Goal: Information Seeking & Learning: Check status

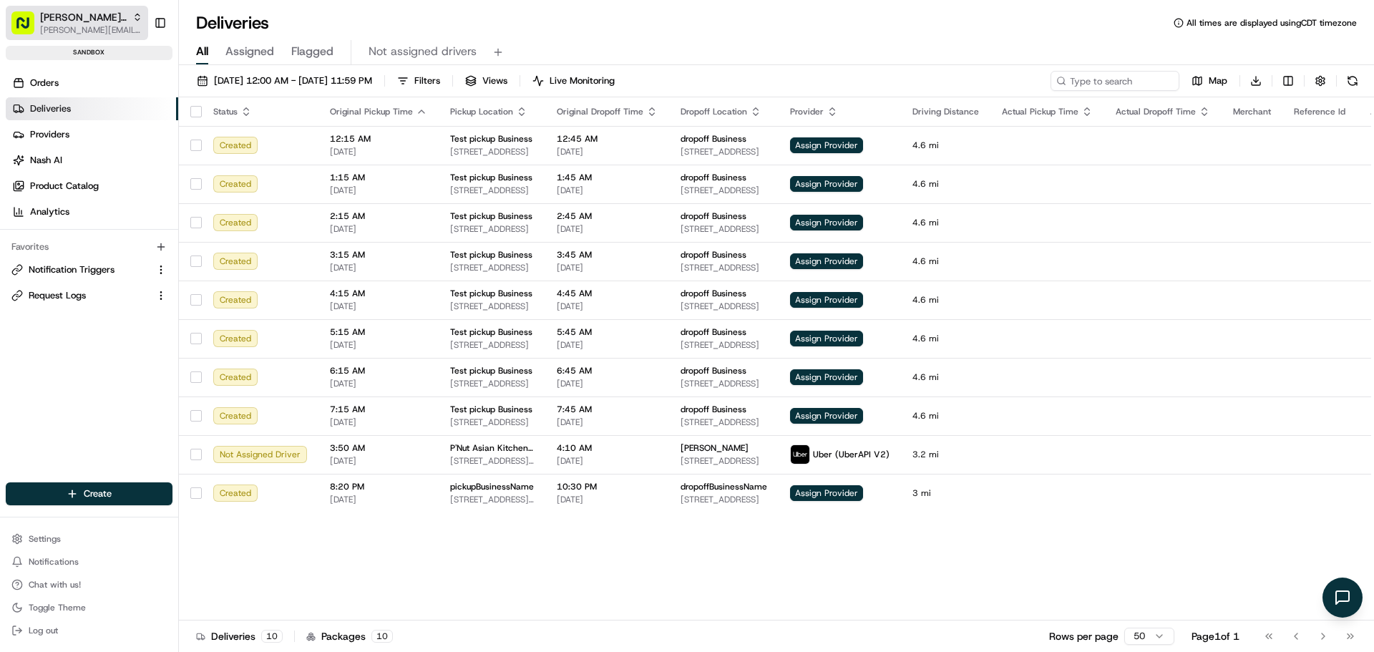
click at [65, 33] on span "[PERSON_NAME][EMAIL_ADDRESS][DOMAIN_NAME]" at bounding box center [91, 29] width 102 height 11
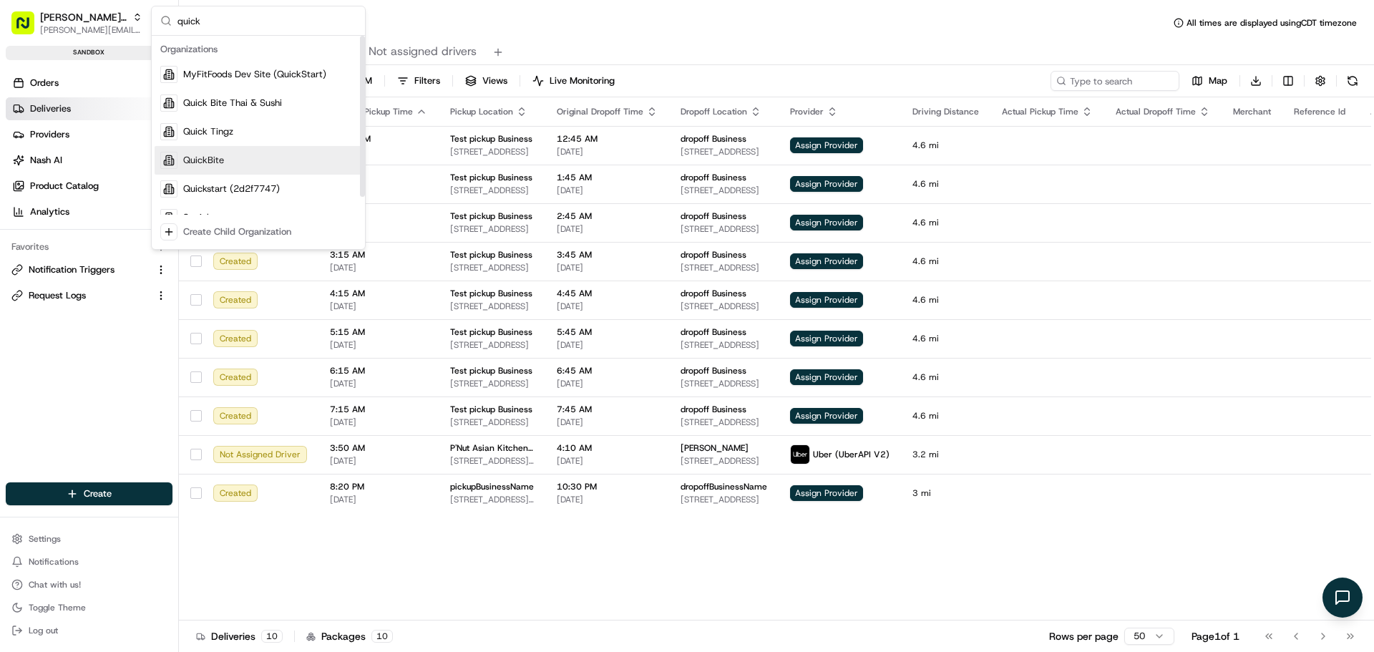
type input "quick"
click at [209, 157] on span "QuickBite" at bounding box center [203, 160] width 41 height 13
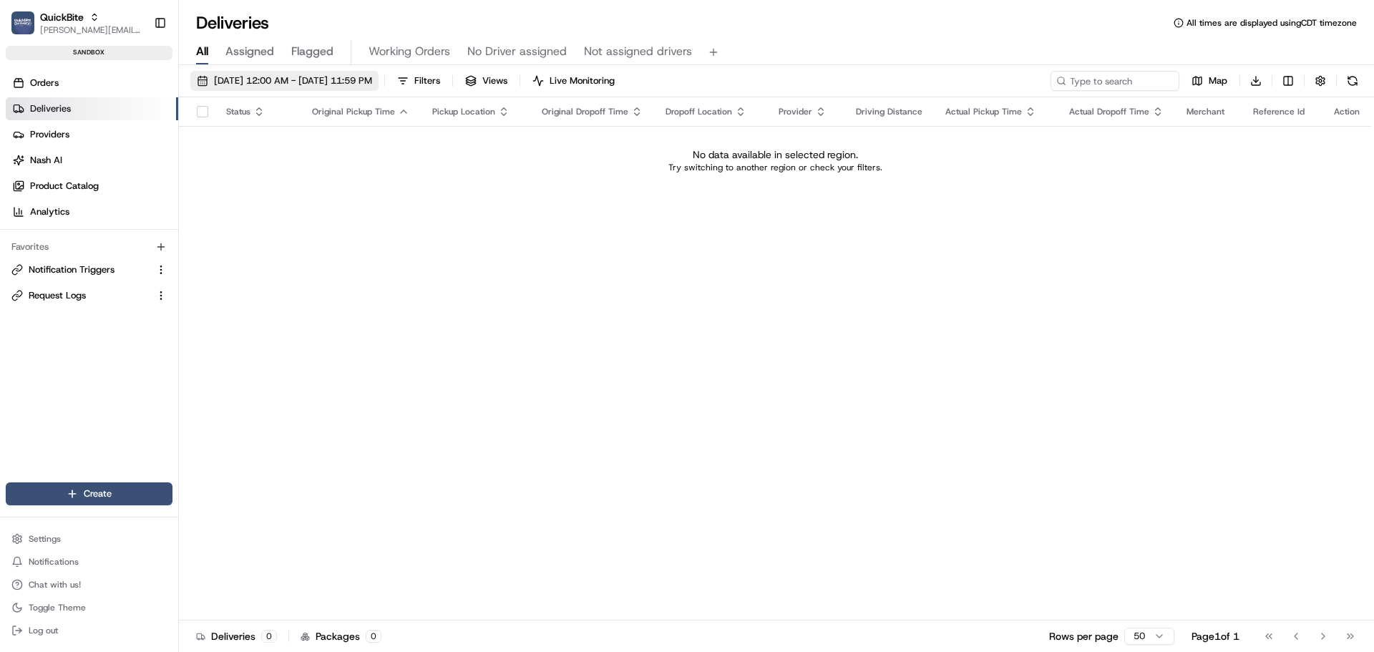
click at [273, 82] on span "[DATE] 12:00 AM - [DATE] 11:59 PM" at bounding box center [293, 80] width 158 height 13
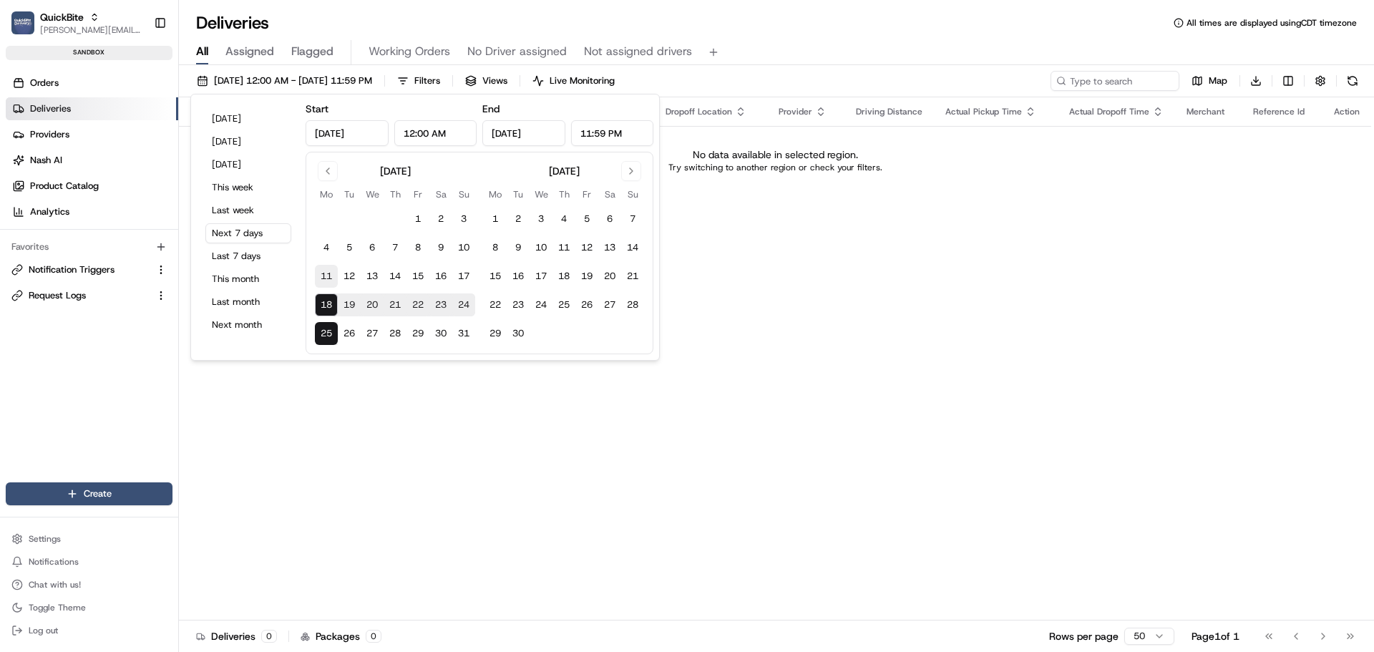
click at [330, 273] on button "11" at bounding box center [326, 276] width 23 height 23
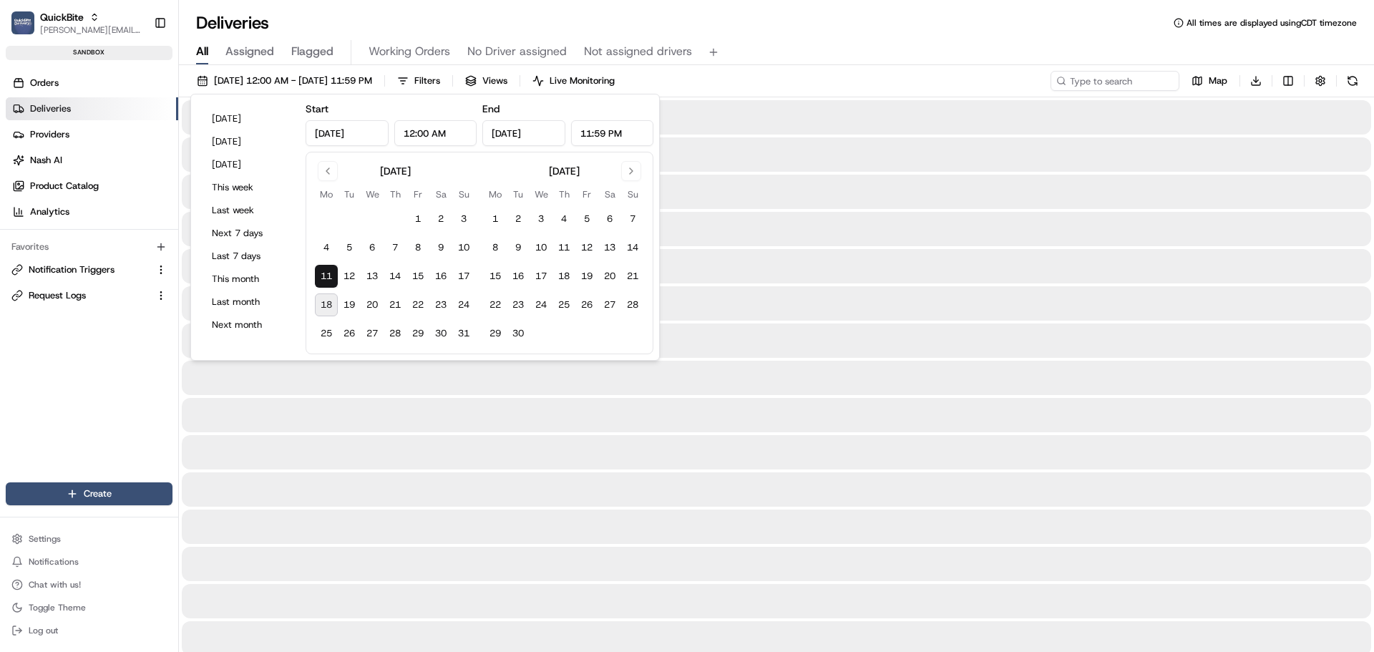
type input "[DATE]"
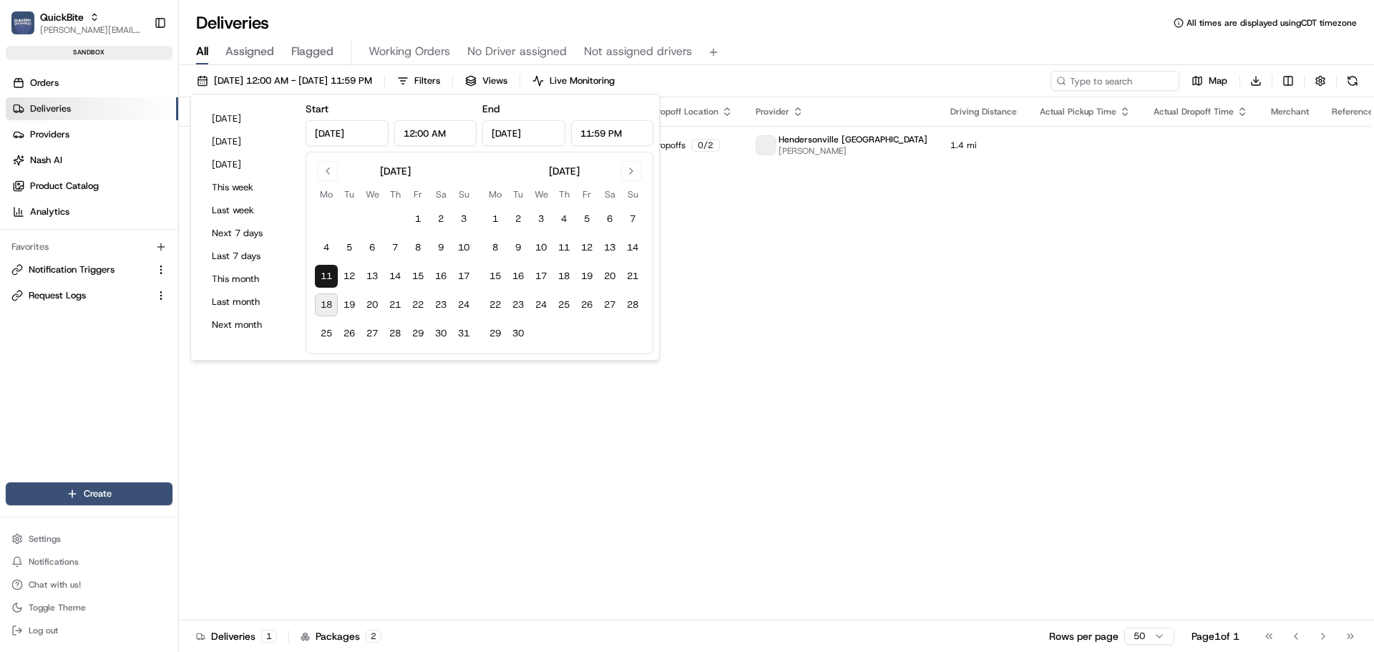
click at [328, 300] on button "18" at bounding box center [326, 305] width 23 height 23
type input "[DATE]"
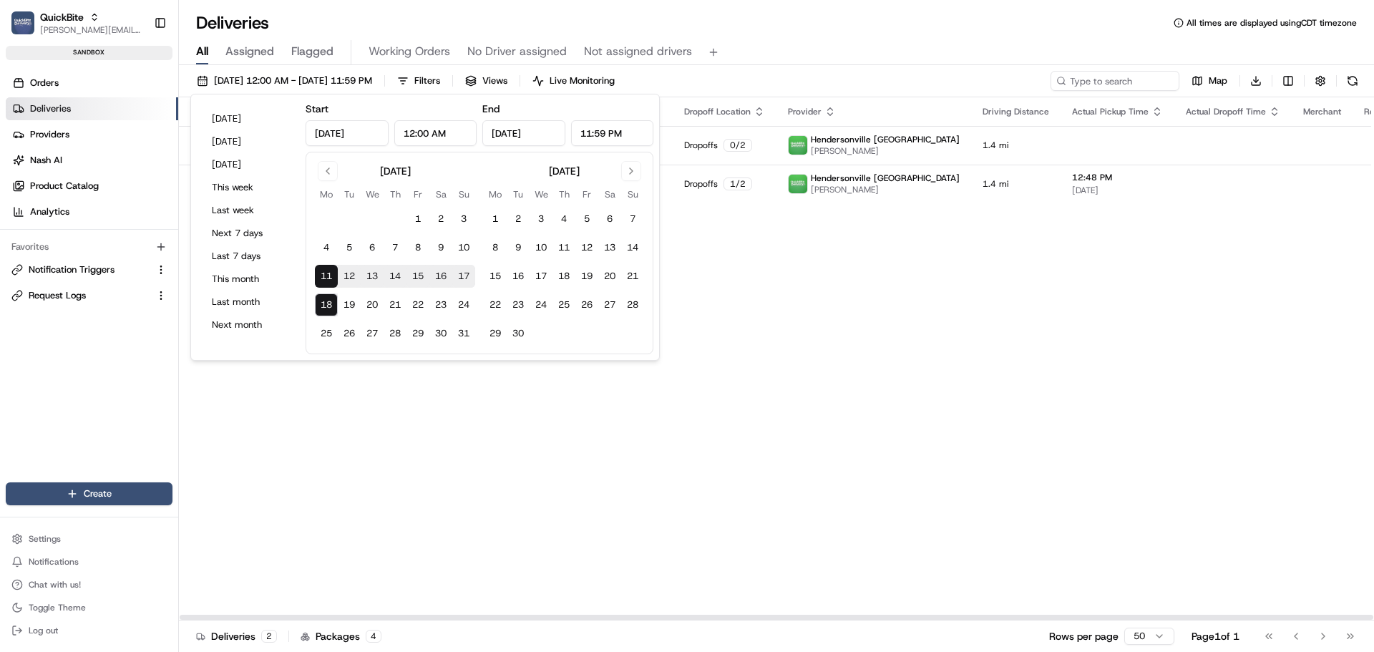
click at [850, 393] on div "Status Original Pickup Time Pickup Location Original Dropoff Time Dropoff Locat…" at bounding box center [829, 358] width 1301 height 523
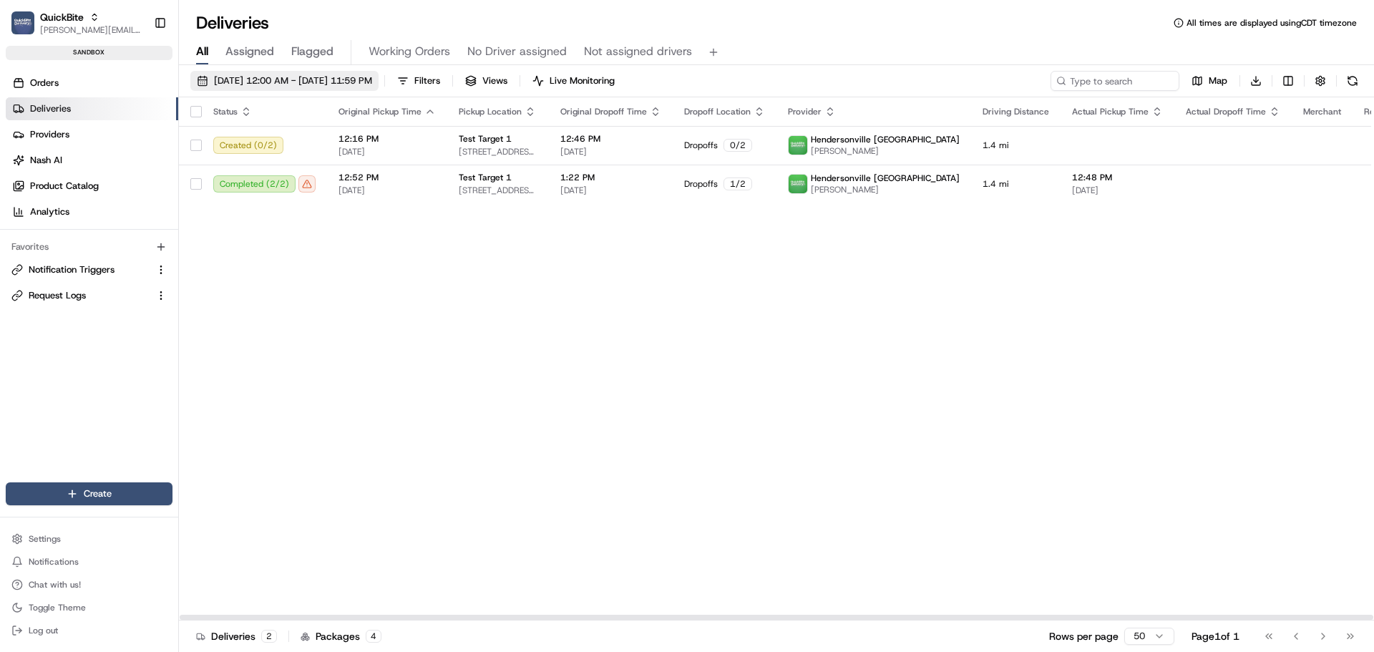
click at [281, 79] on span "[DATE] 12:00 AM - [DATE] 11:59 PM" at bounding box center [293, 80] width 158 height 13
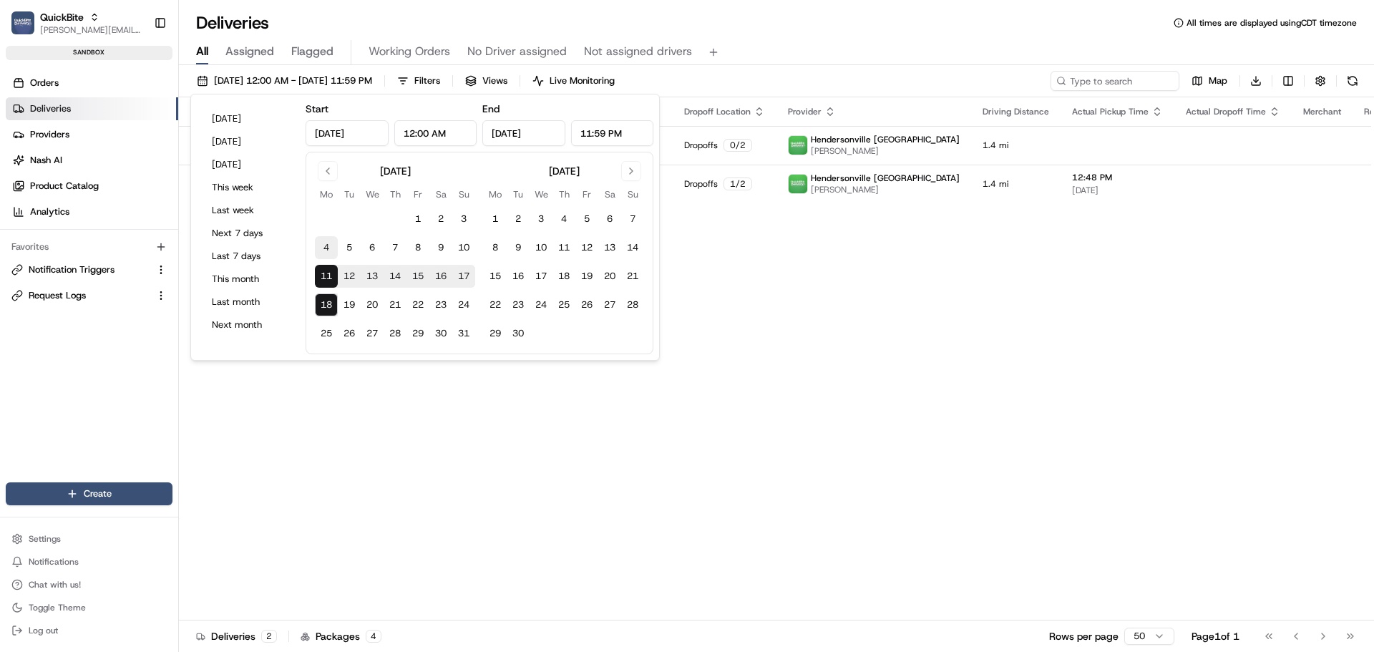
click at [330, 250] on button "4" at bounding box center [326, 247] width 23 height 23
type input "[DATE]"
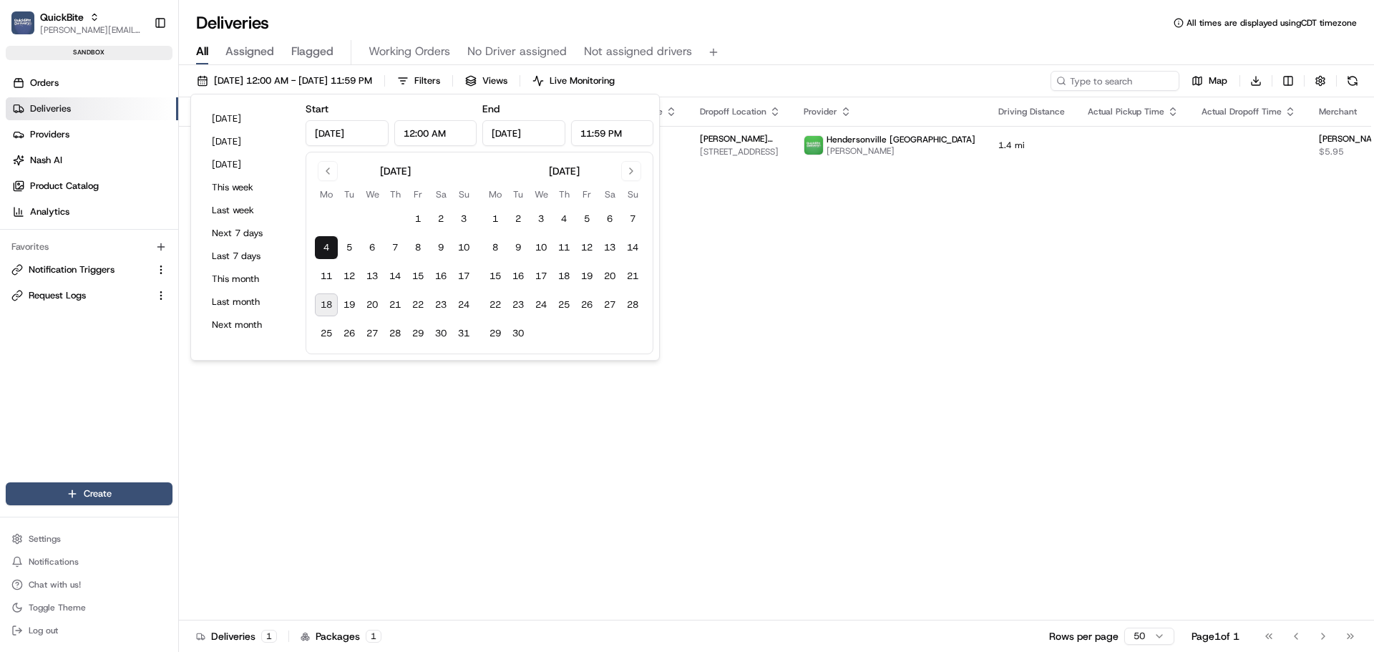
click at [334, 309] on button "18" at bounding box center [326, 305] width 23 height 23
type input "[DATE]"
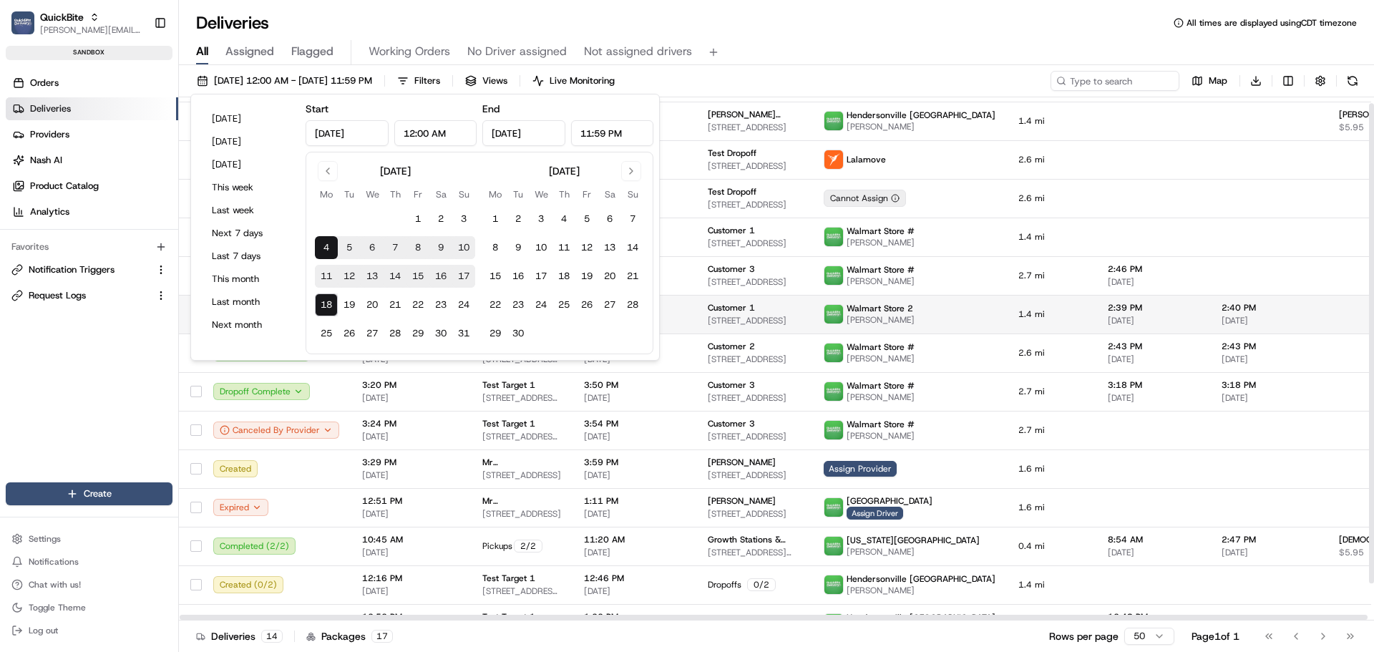
scroll to position [47, 0]
